Goal: Task Accomplishment & Management: Manage account settings

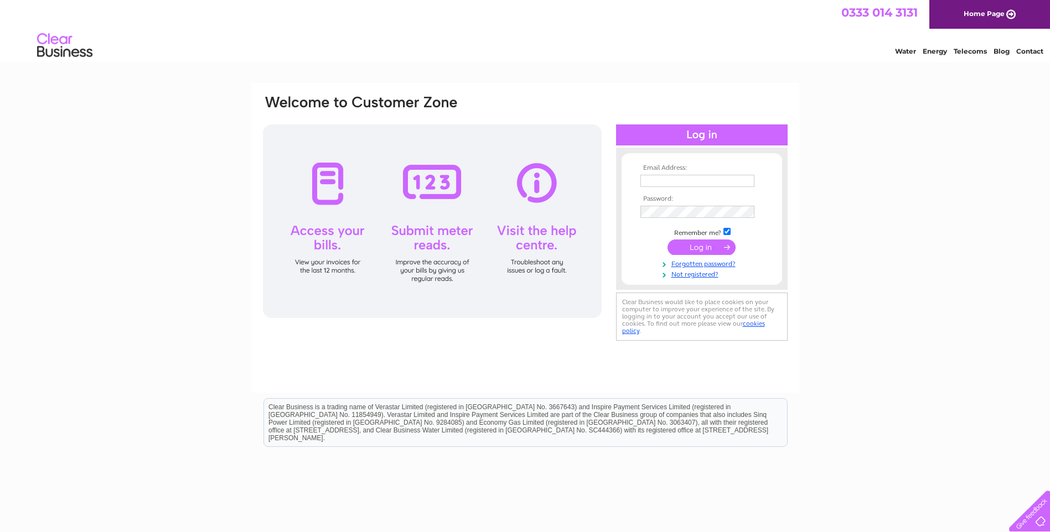
type input "accounts@woolfsons.net"
click at [722, 255] on input "submit" at bounding box center [701, 247] width 68 height 15
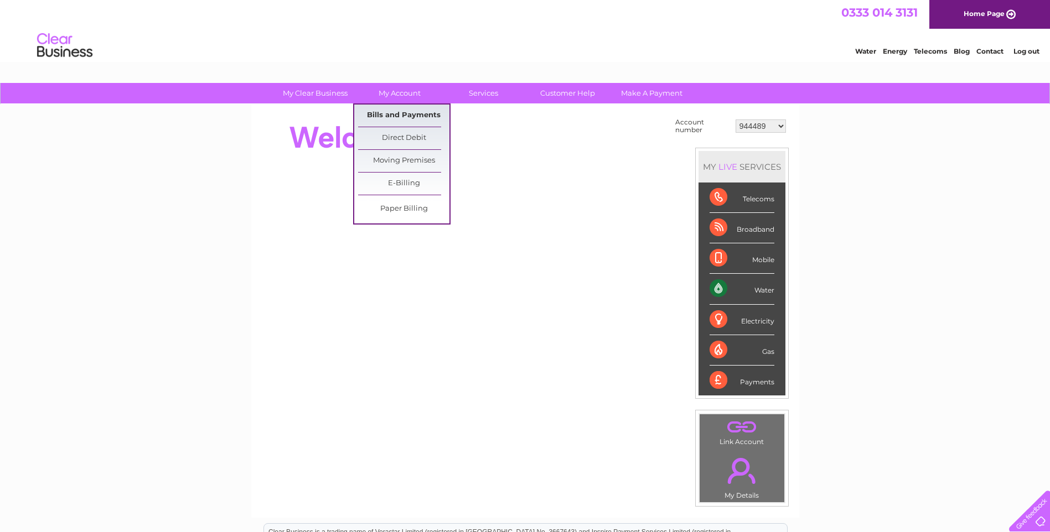
click at [417, 124] on link "Bills and Payments" at bounding box center [403, 116] width 91 height 22
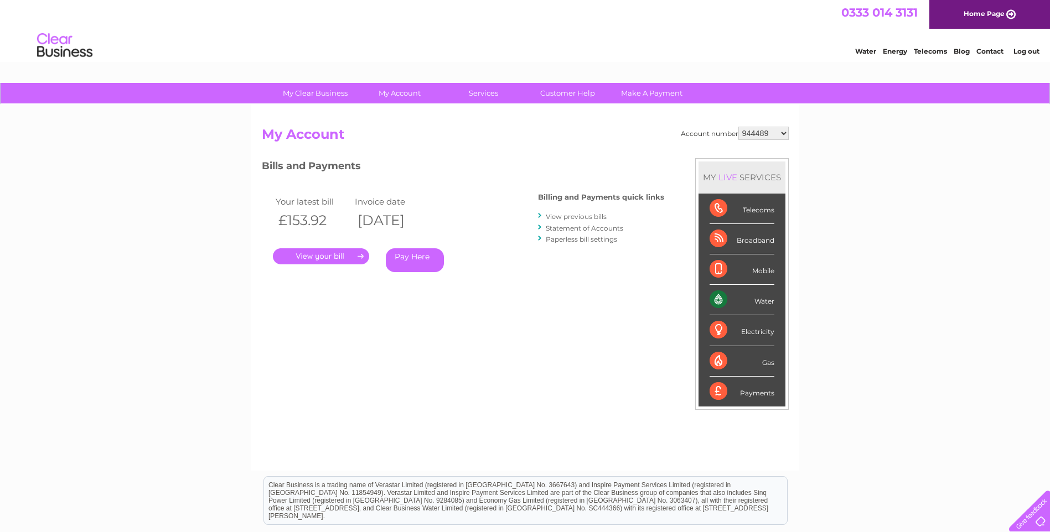
click at [296, 258] on link "." at bounding box center [321, 256] width 96 height 16
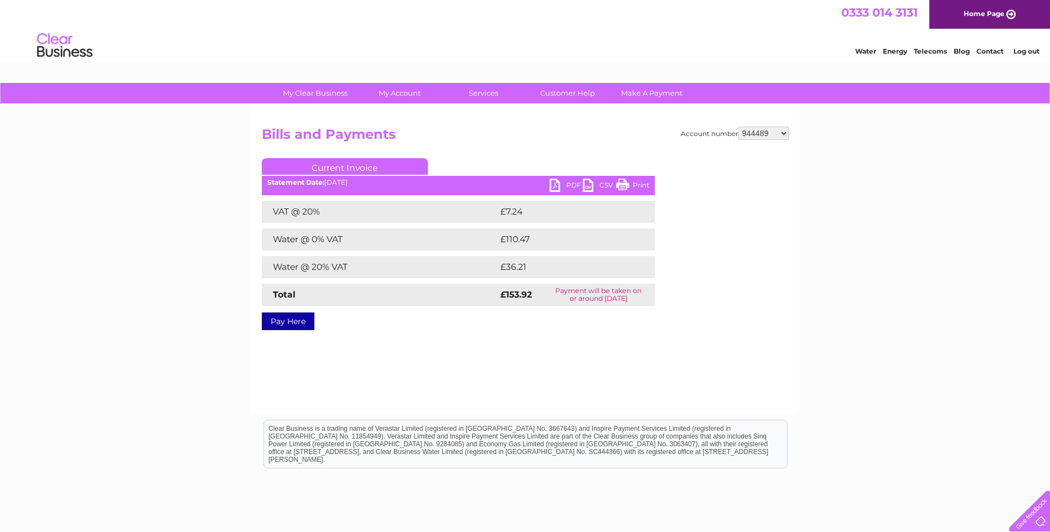
click at [557, 184] on link "PDF" at bounding box center [566, 187] width 33 height 16
